Goal: Use online tool/utility: Utilize a website feature to perform a specific function

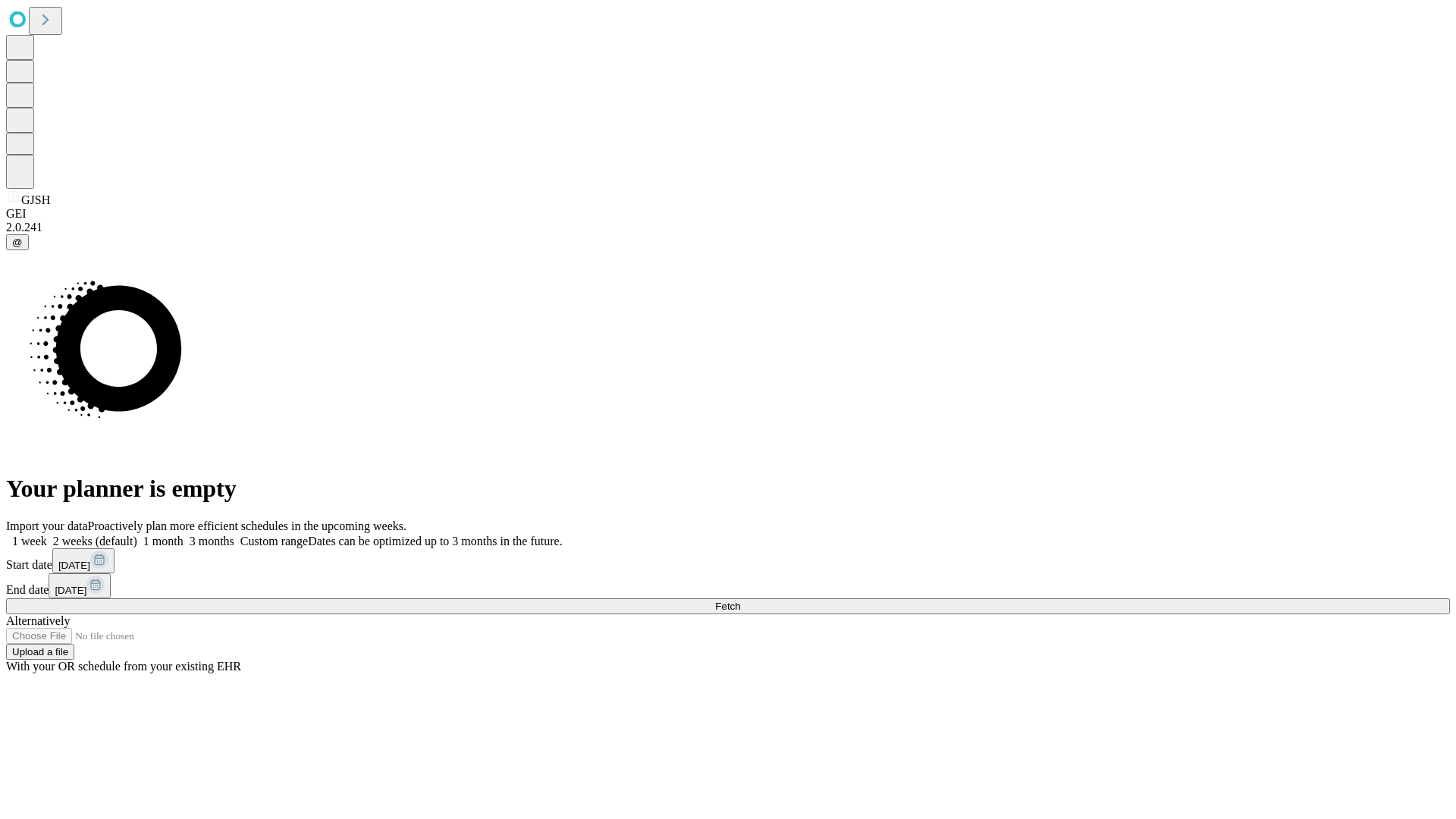
click at [740, 601] on span "Fetch" at bounding box center [728, 606] width 25 height 11
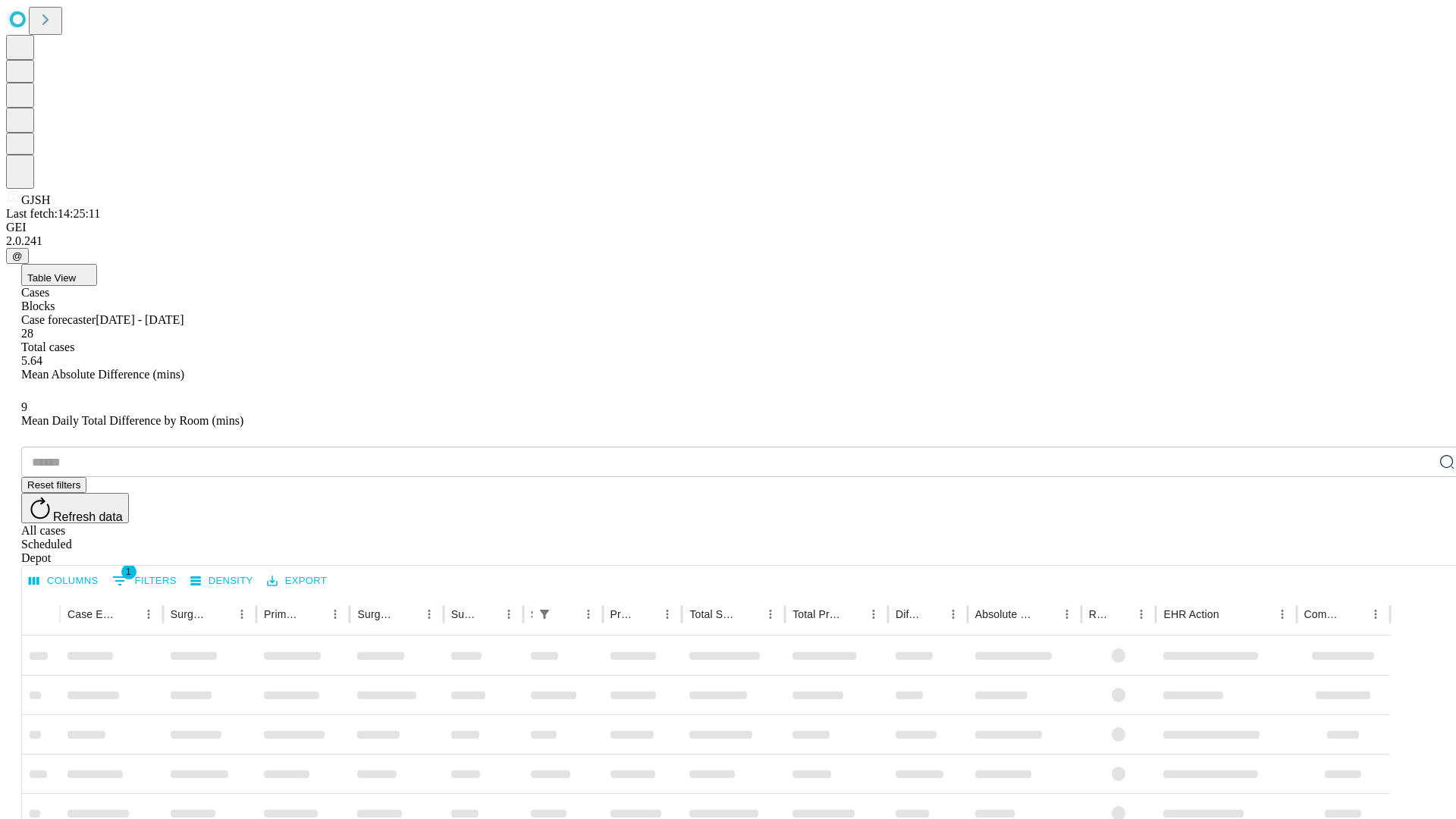
click at [76, 272] on span "Table View" at bounding box center [52, 278] width 49 height 11
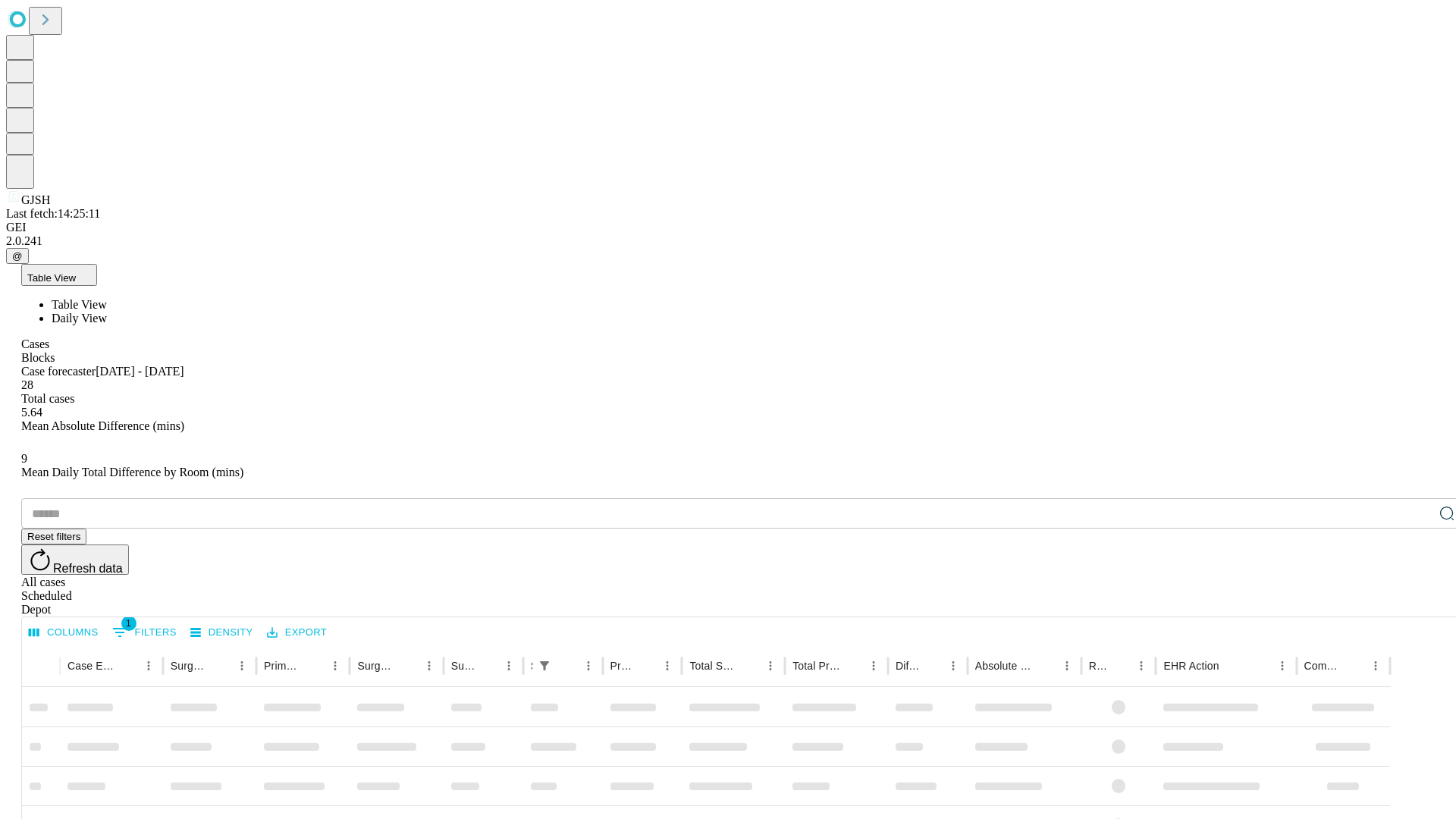
click at [107, 312] on span "Daily View" at bounding box center [79, 318] width 55 height 13
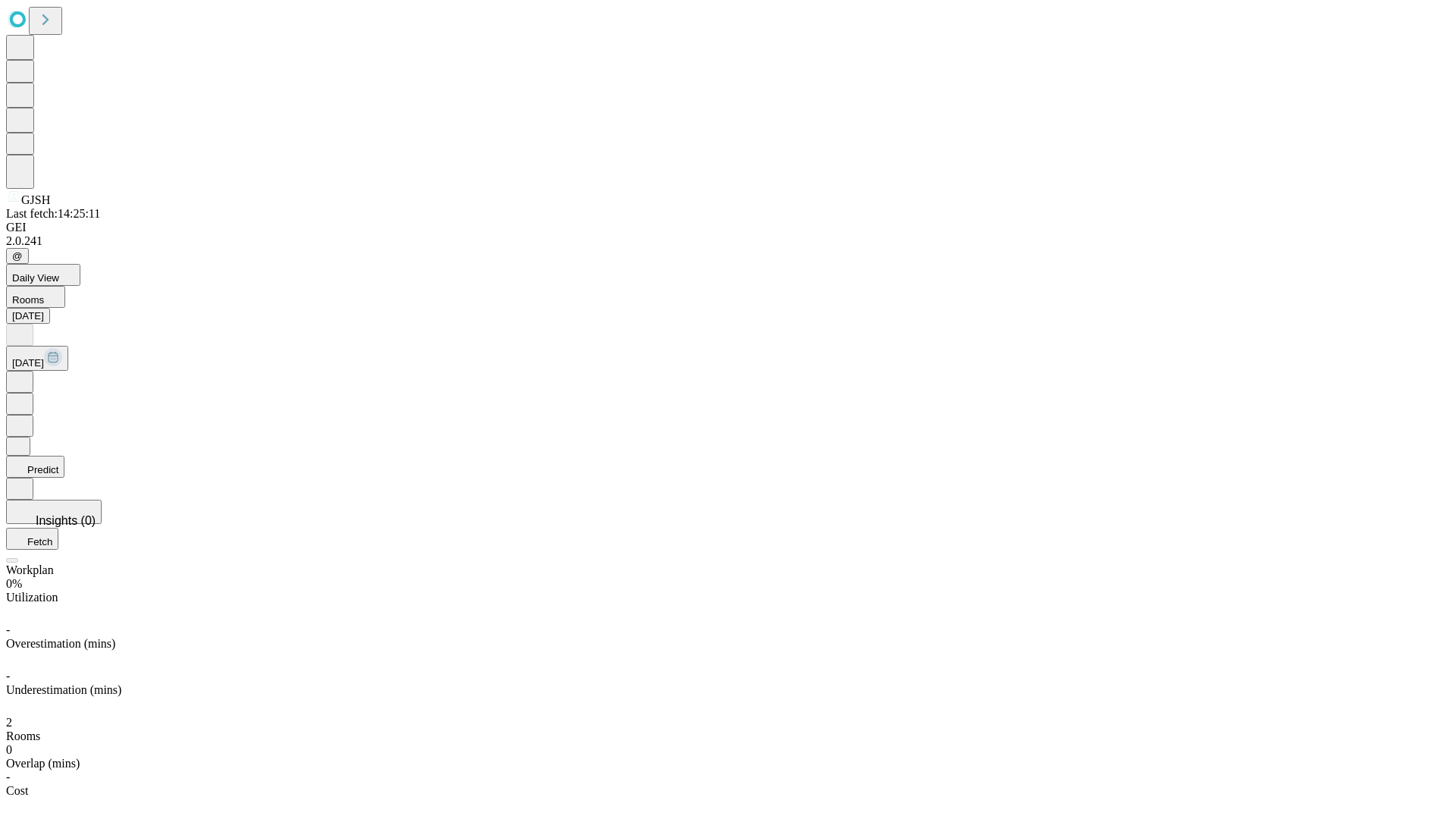
click at [65, 456] on button "Predict" at bounding box center [35, 466] width 59 height 22
